Goal: Task Accomplishment & Management: Manage account settings

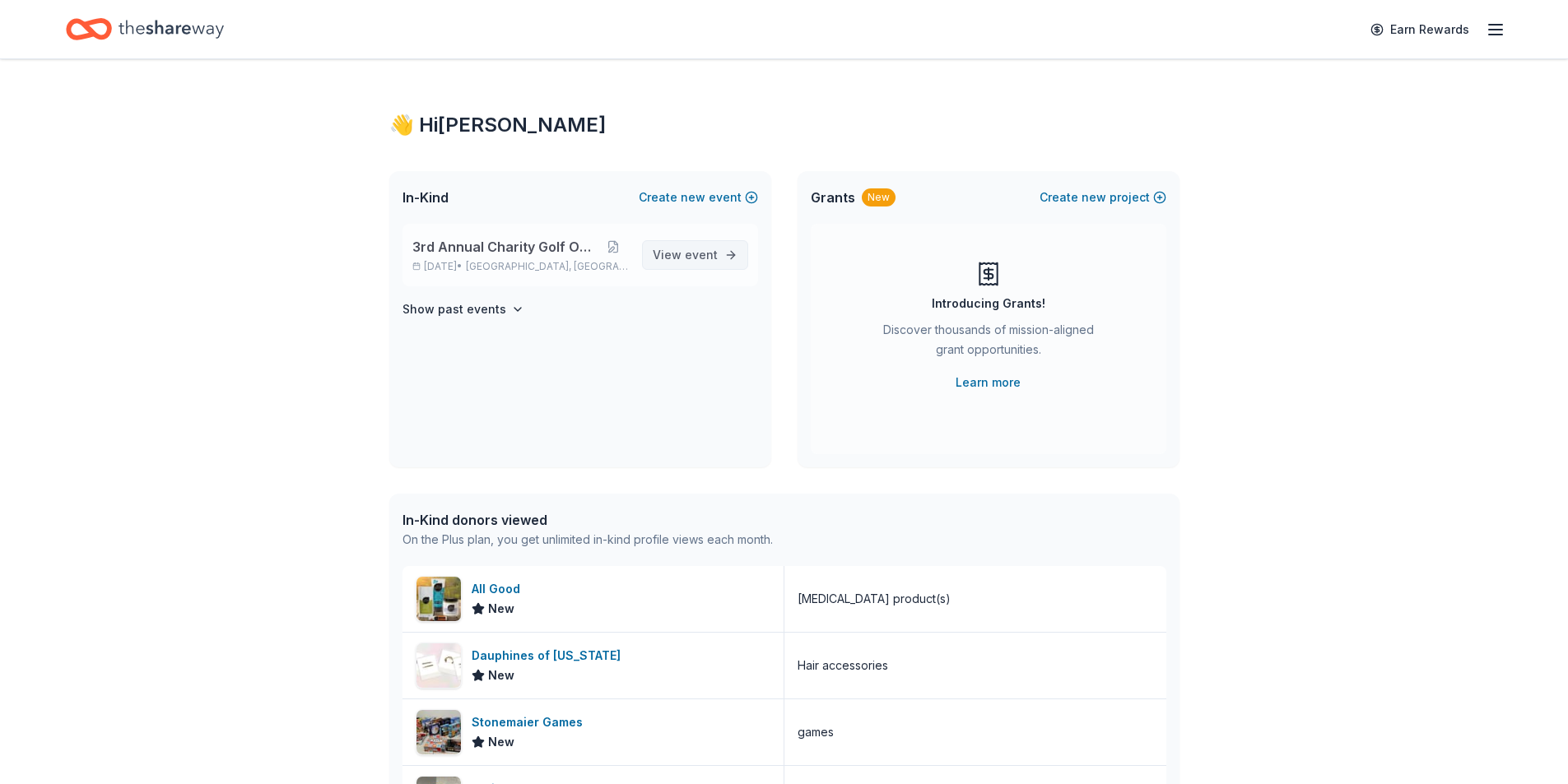
click at [703, 245] on span "View event" at bounding box center [685, 255] width 65 height 20
click at [717, 250] on span "event" at bounding box center [701, 255] width 33 height 14
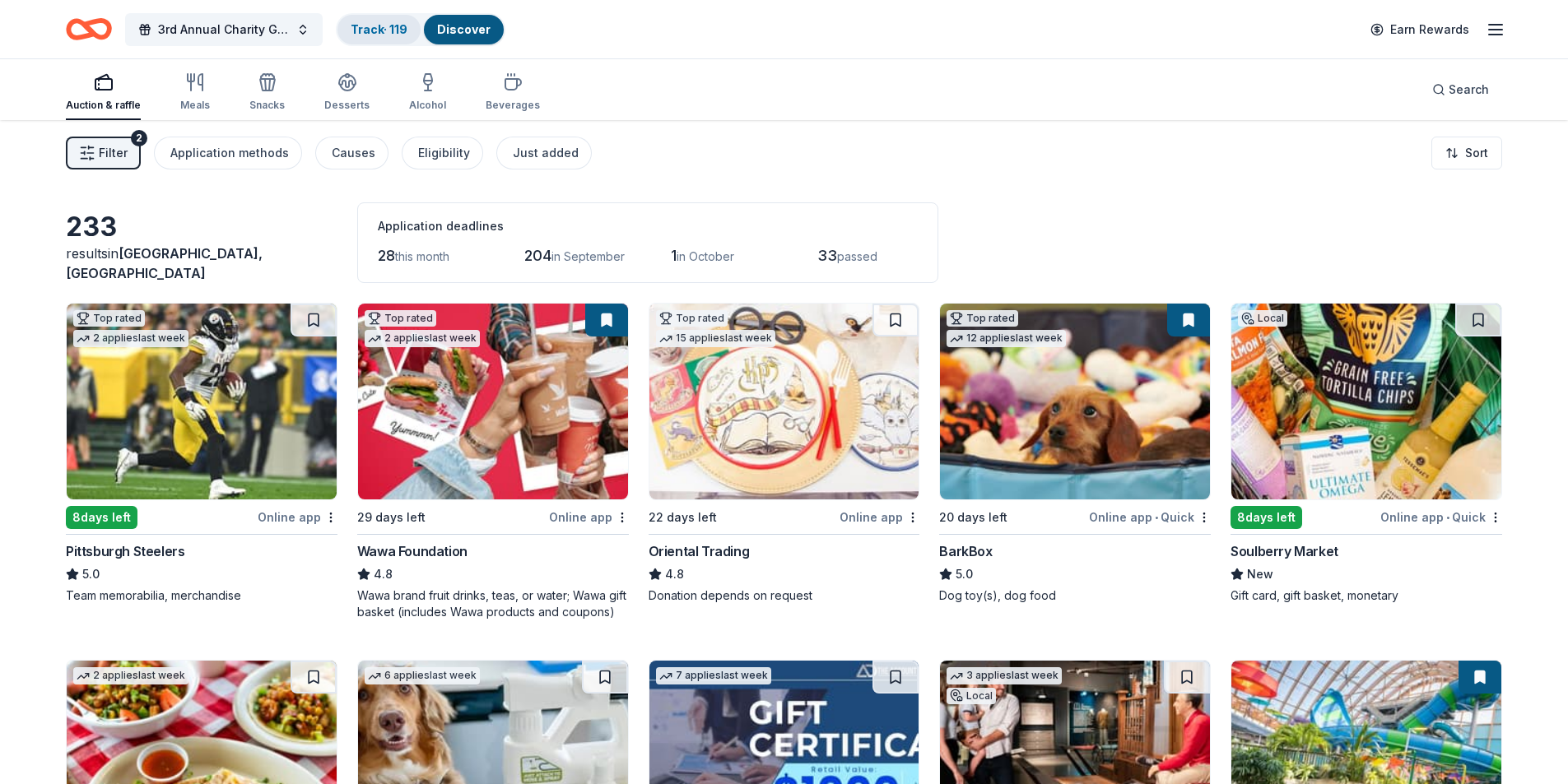
click at [373, 37] on div "Track · 119" at bounding box center [379, 29] width 83 height 29
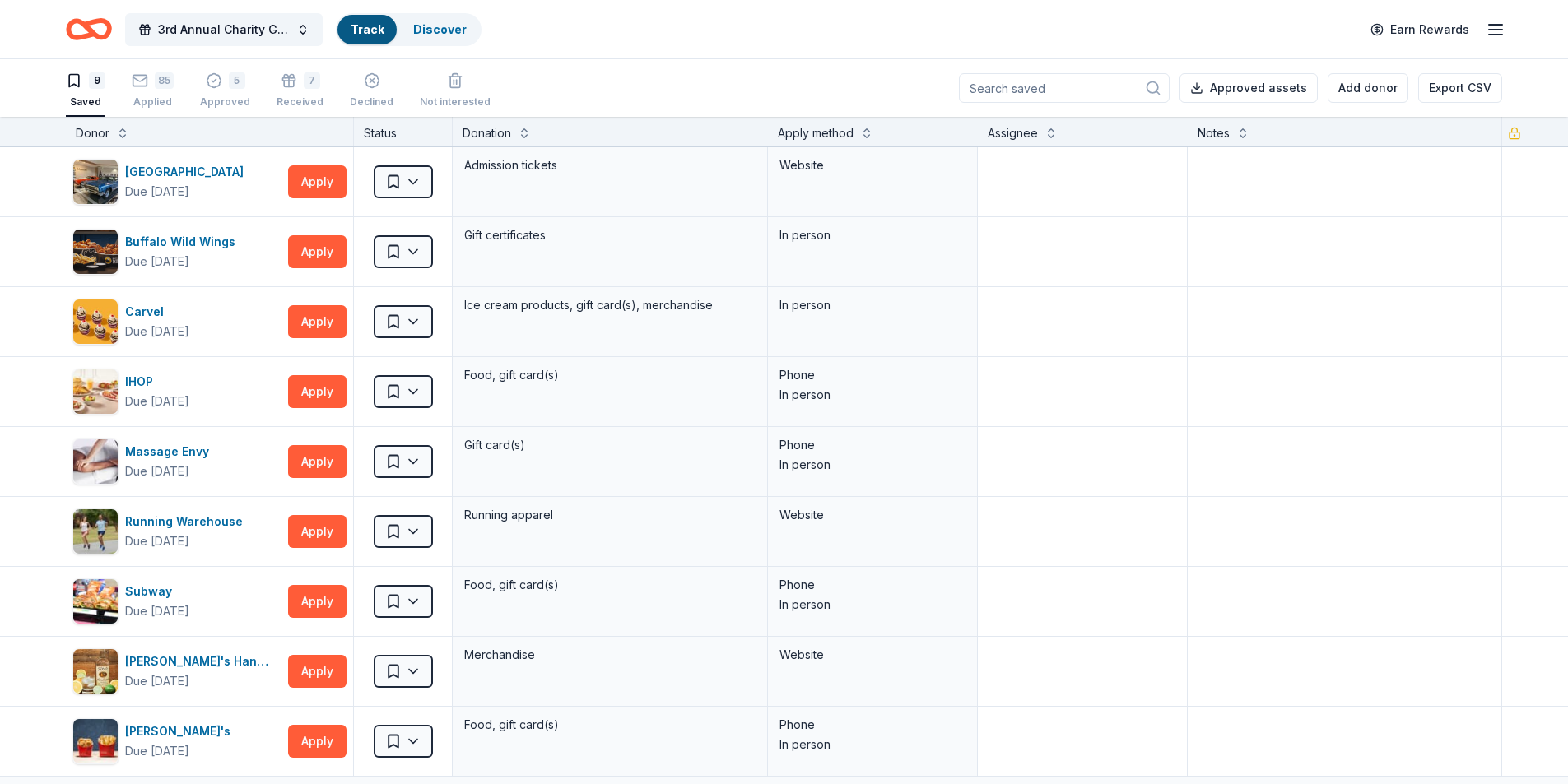
scroll to position [1, 0]
click at [170, 66] on button "85 Applied" at bounding box center [152, 90] width 42 height 51
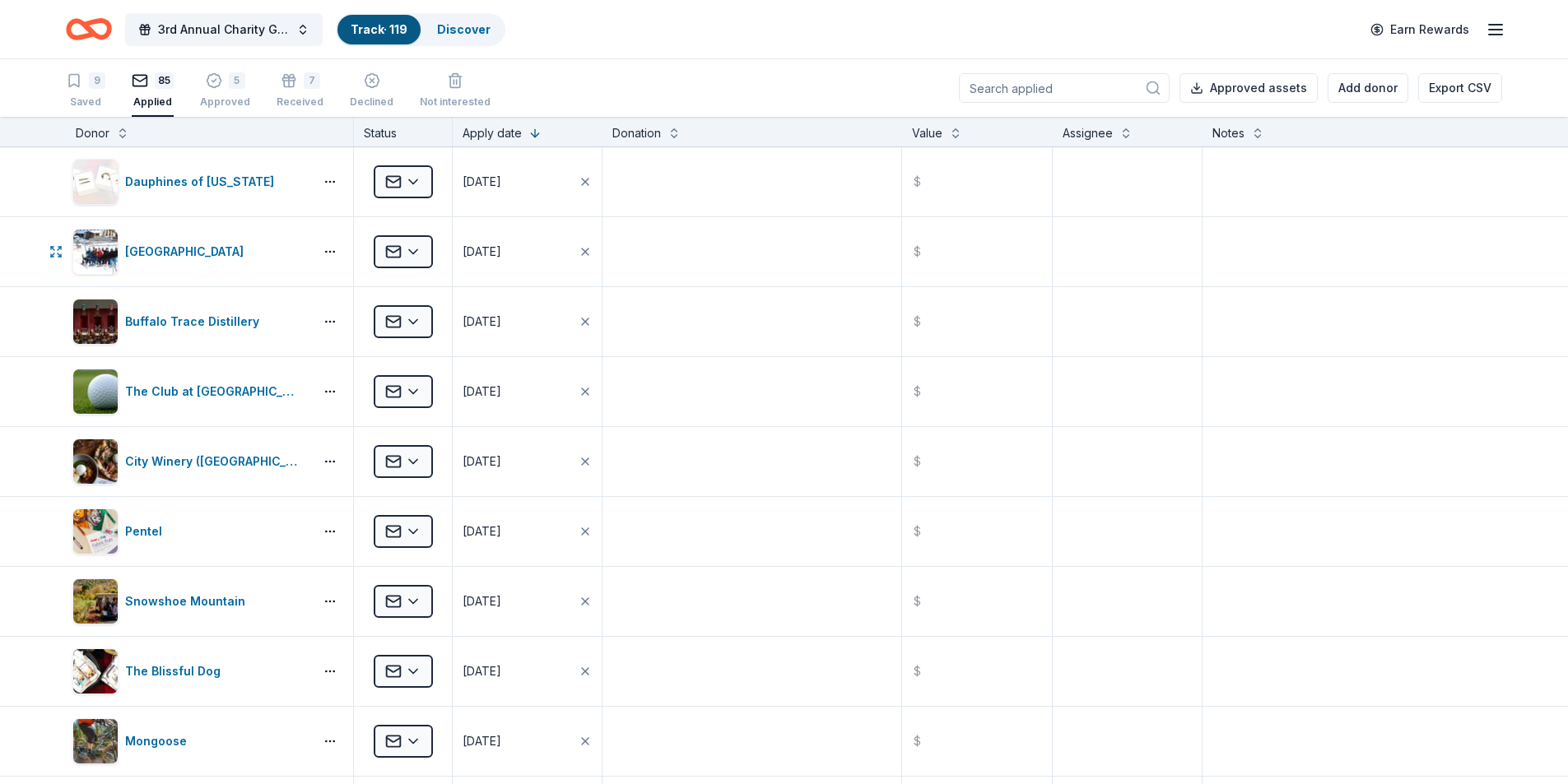
click at [400, 247] on html "3rd Annual Charity Golf Outing Track · 119 Discover Earn Rewards 9 Saved 85 App…" at bounding box center [784, 392] width 1568 height 784
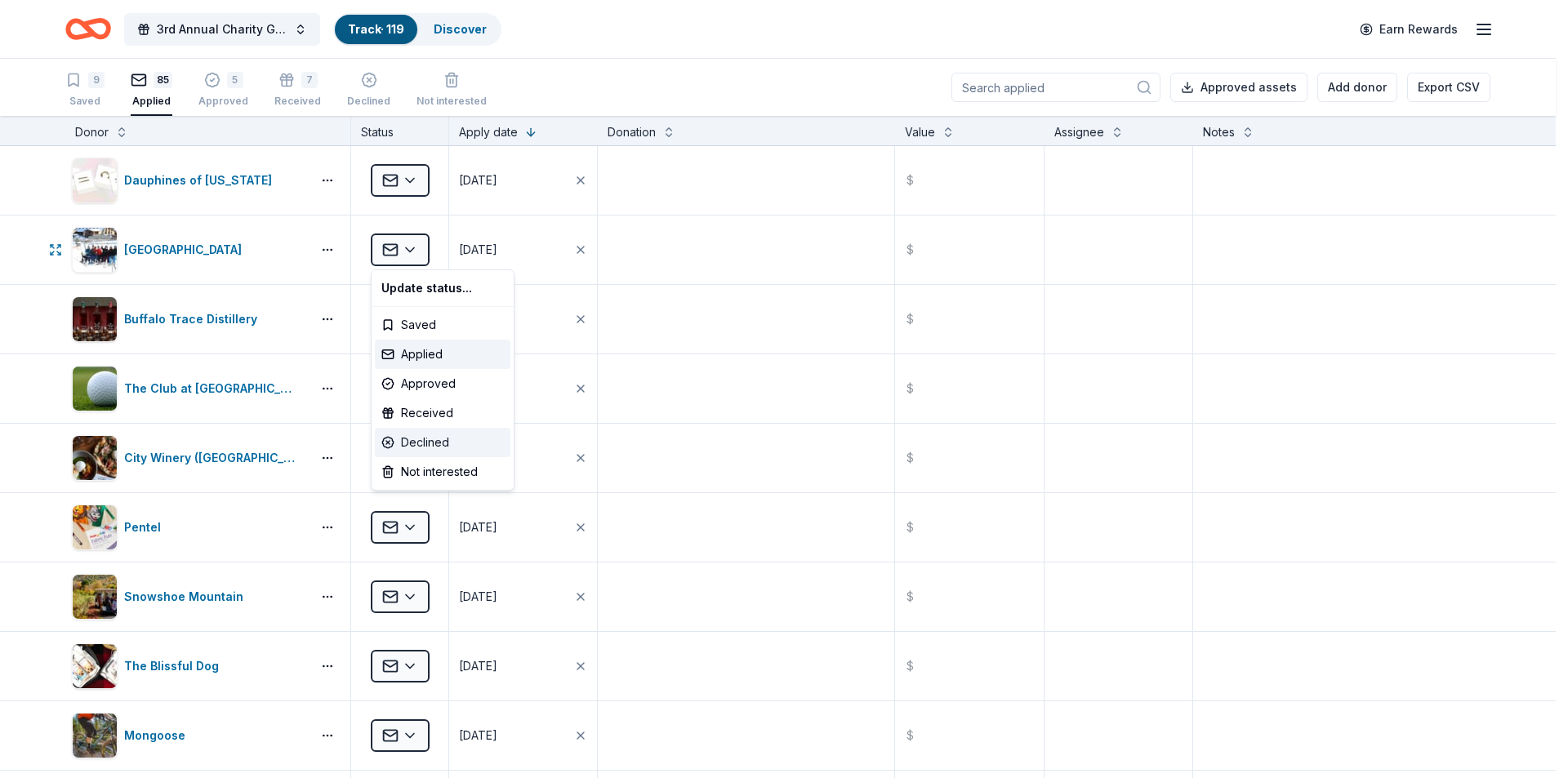
click at [440, 449] on div "Declined" at bounding box center [442, 442] width 136 height 29
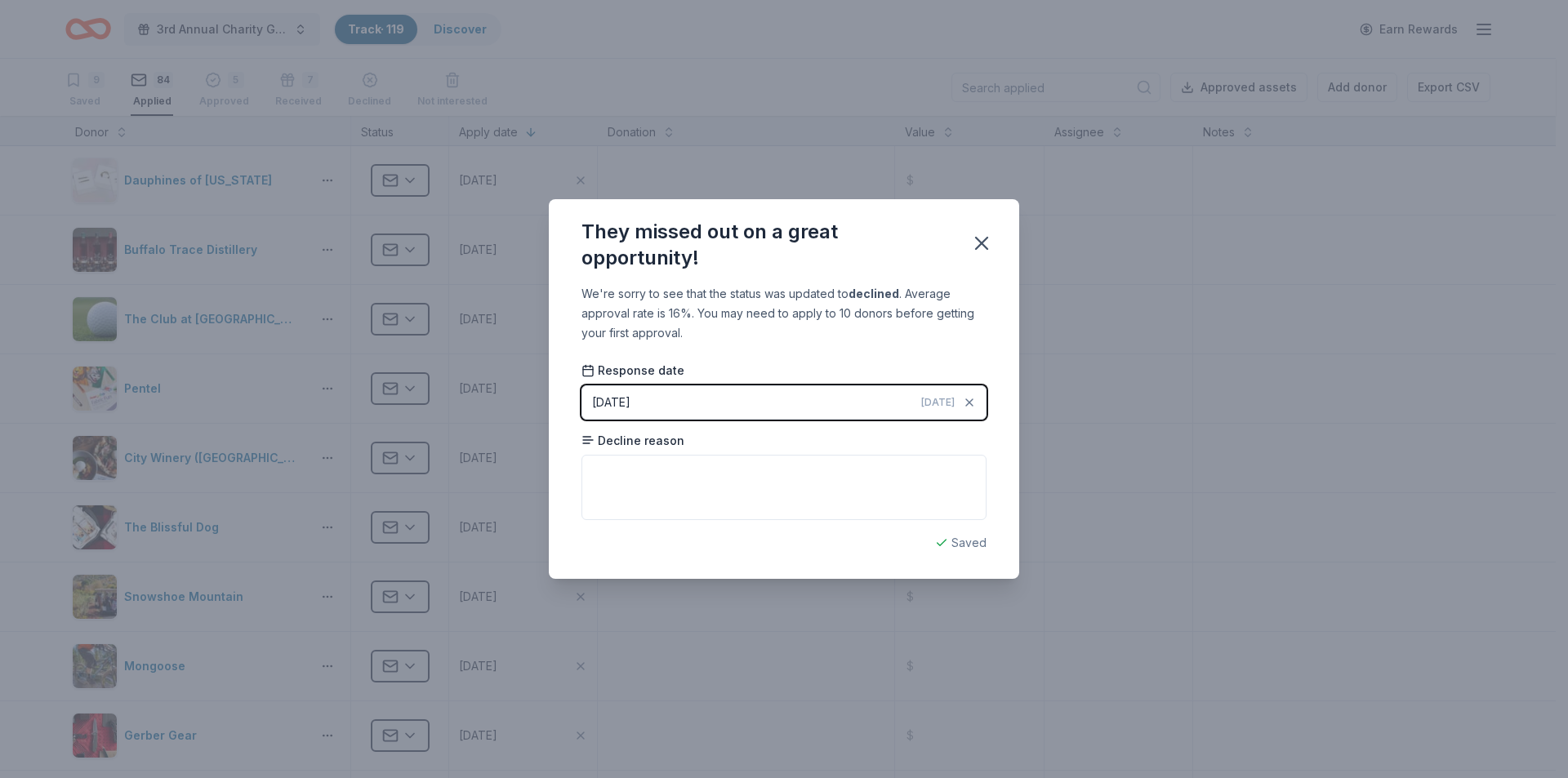
click at [988, 240] on icon "button" at bounding box center [981, 243] width 23 height 23
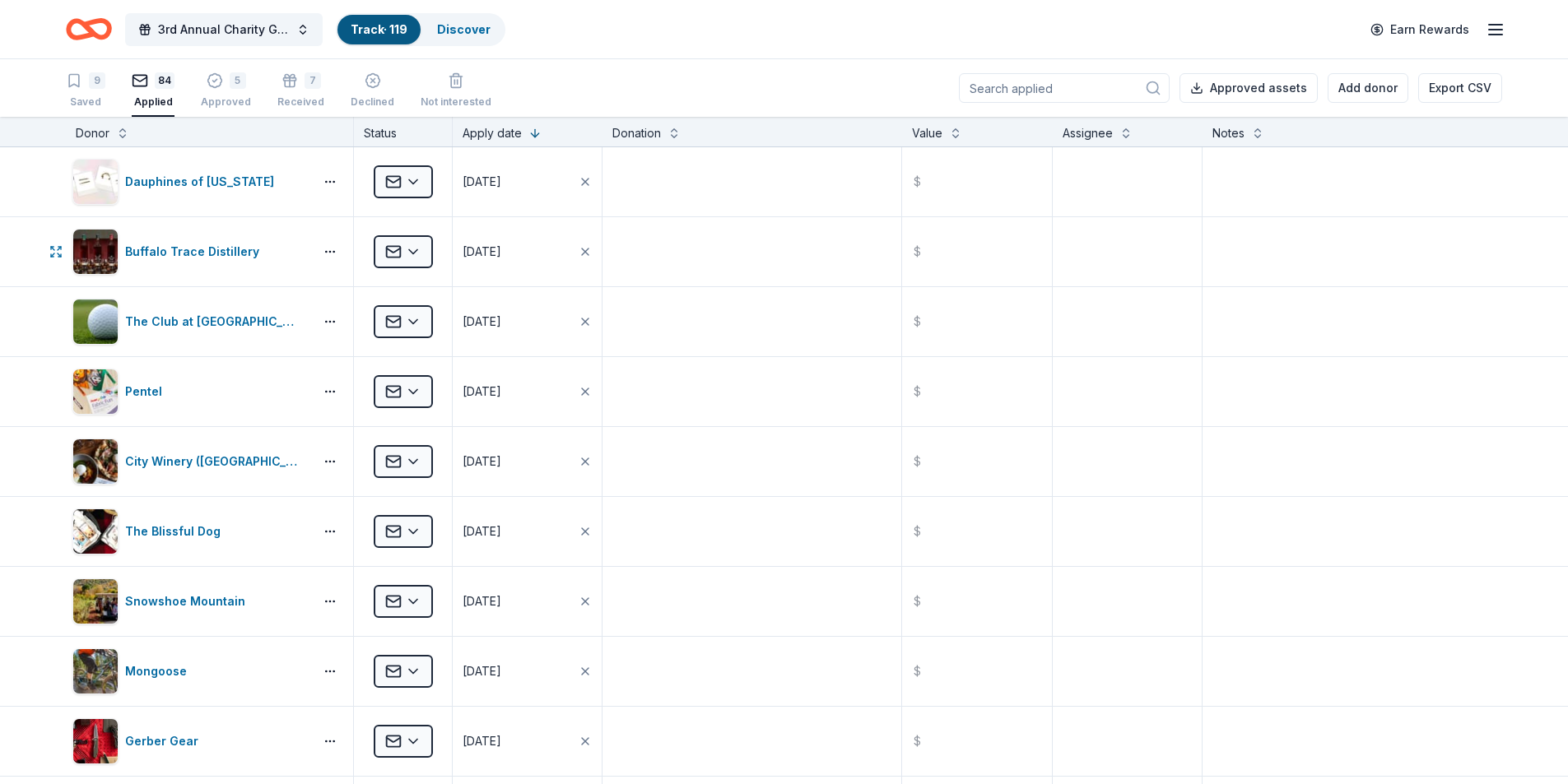
scroll to position [658, 0]
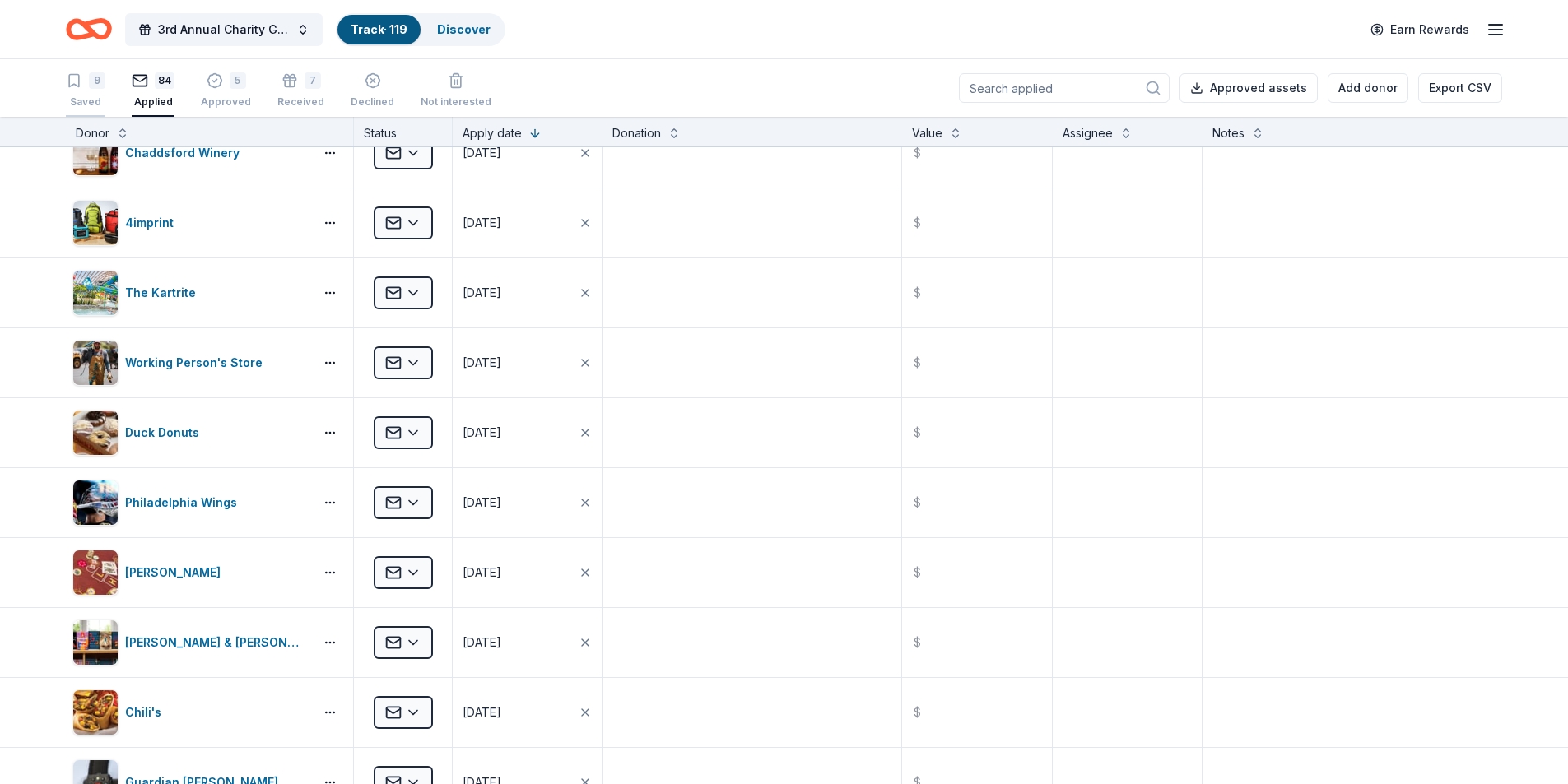
click at [84, 96] on div "Saved" at bounding box center [85, 102] width 39 height 13
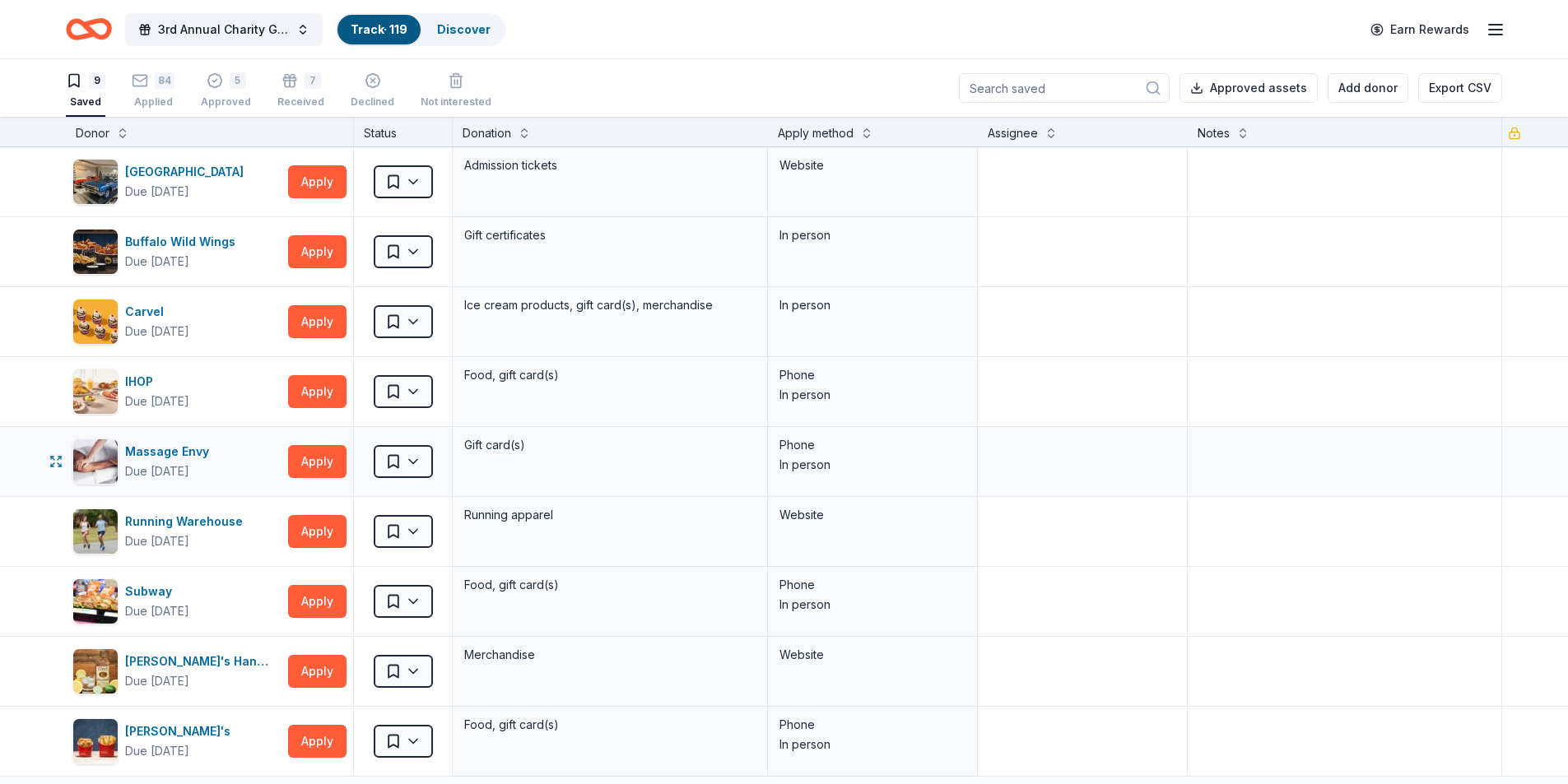
scroll to position [301, 0]
